Goal: Task Accomplishment & Management: Manage account settings

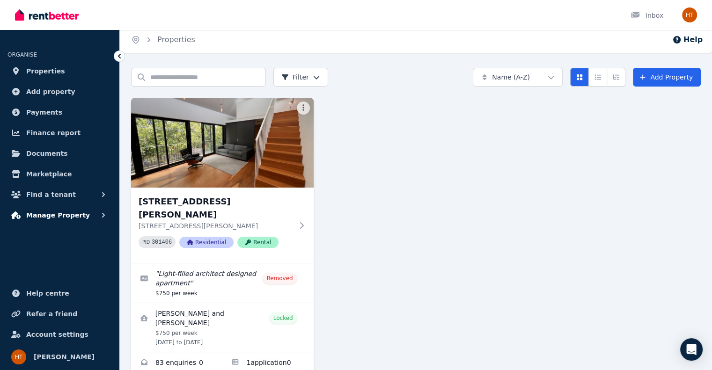
scroll to position [4, 0]
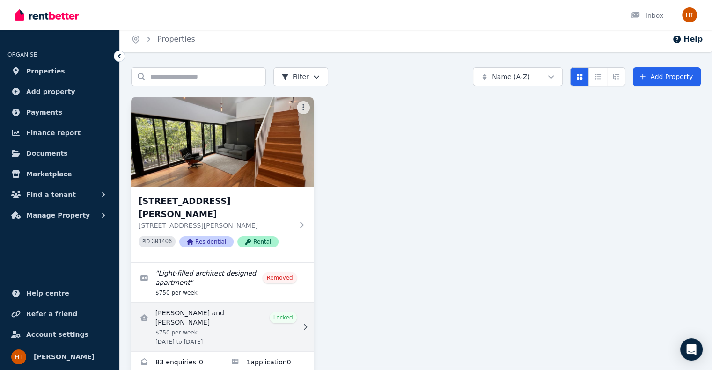
click at [194, 303] on link "View details for Eliane Gordon and Isaac Iozzi" at bounding box center [222, 327] width 183 height 49
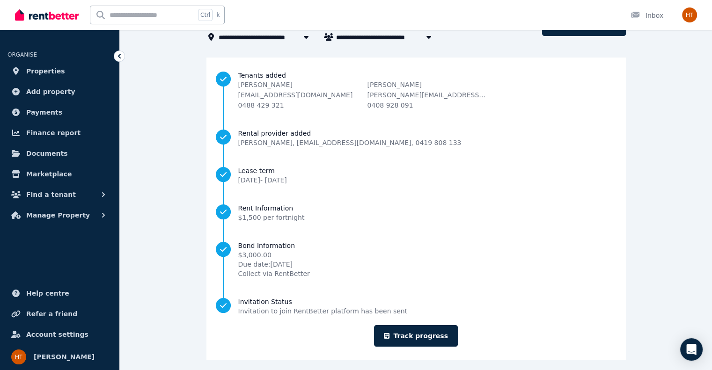
scroll to position [69, 0]
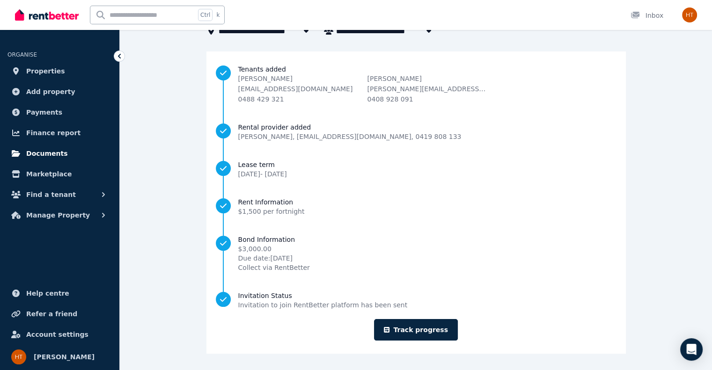
click at [51, 152] on span "Documents" at bounding box center [47, 153] width 42 height 11
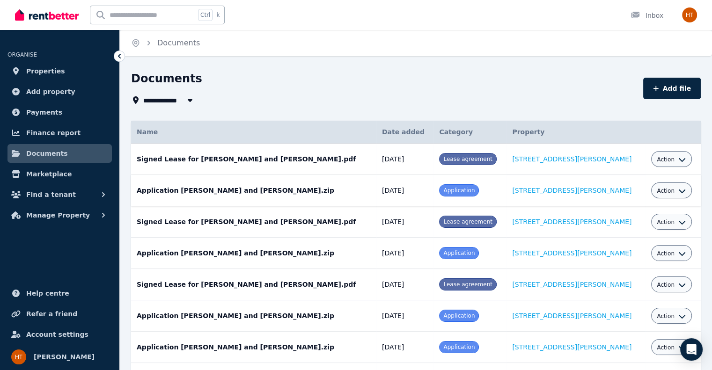
click at [664, 192] on button "Action" at bounding box center [671, 190] width 29 height 7
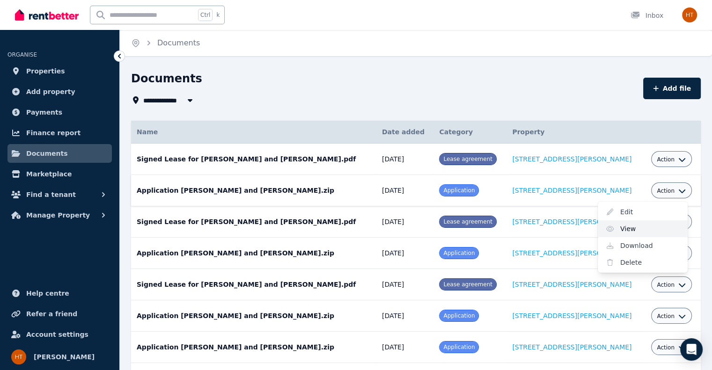
click at [625, 226] on link "View" at bounding box center [643, 229] width 90 height 17
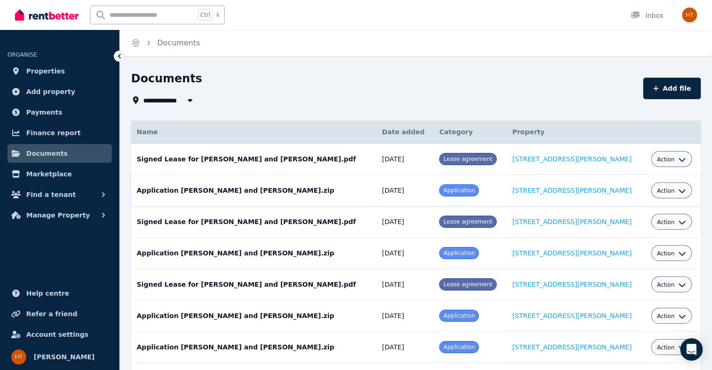
click at [661, 190] on span "Action" at bounding box center [666, 190] width 18 height 7
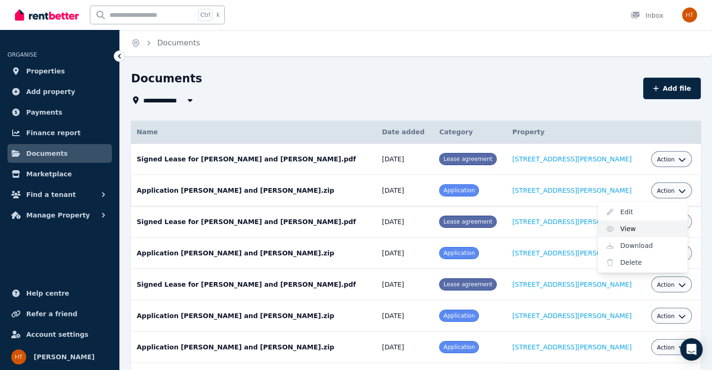
click at [615, 229] on link "View" at bounding box center [643, 229] width 90 height 17
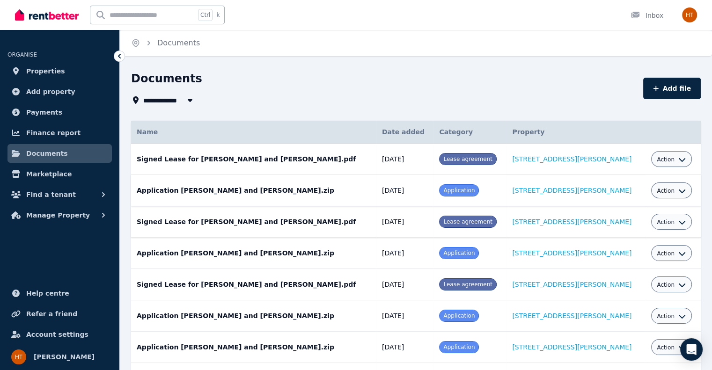
click at [679, 223] on icon "button" at bounding box center [682, 222] width 7 height 7
click at [611, 243] on link "Edit" at bounding box center [643, 243] width 90 height 17
select select "**********"
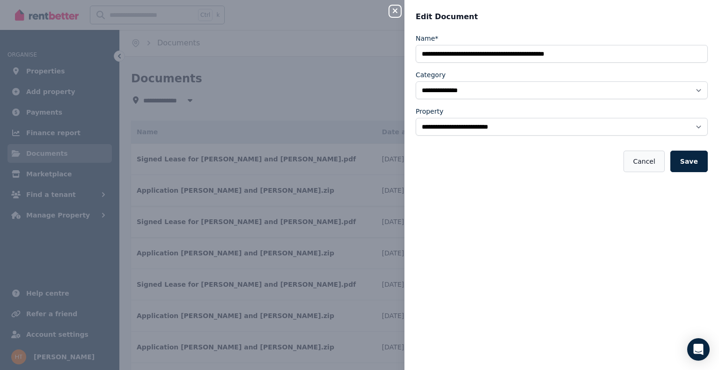
click at [643, 163] on button "Cancel" at bounding box center [644, 162] width 41 height 22
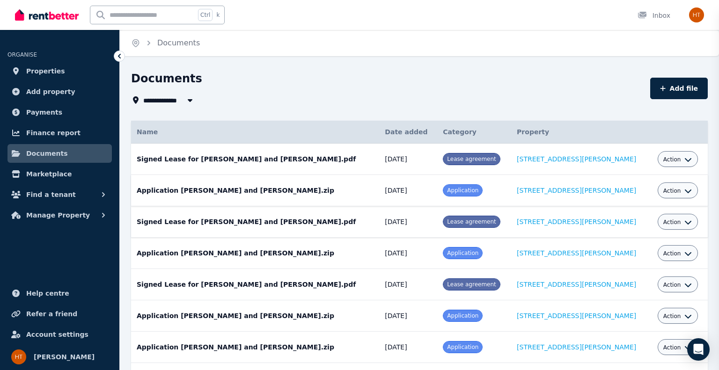
select select "*****"
select select
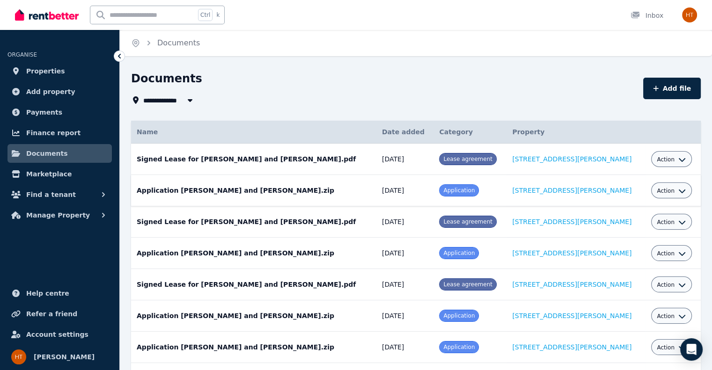
click at [679, 223] on icon "button" at bounding box center [682, 223] width 7 height 4
click at [613, 109] on div "**********" at bounding box center [416, 241] width 570 height 340
click at [679, 189] on icon "button" at bounding box center [682, 190] width 7 height 7
click at [628, 245] on link "Download" at bounding box center [643, 245] width 90 height 17
click at [686, 16] on img "button" at bounding box center [689, 14] width 15 height 15
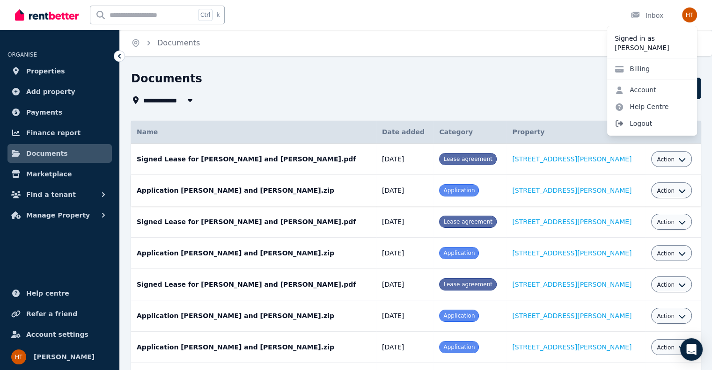
click at [641, 122] on span "Logout" at bounding box center [652, 123] width 90 height 17
